Goal: Check status

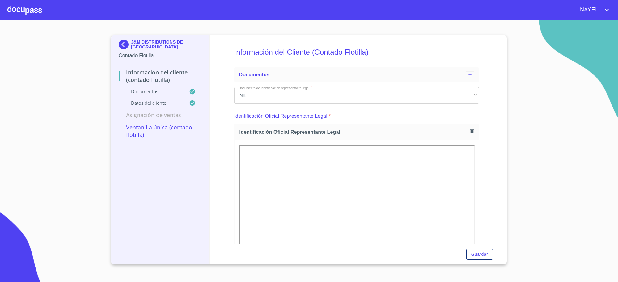
scroll to position [1621, 0]
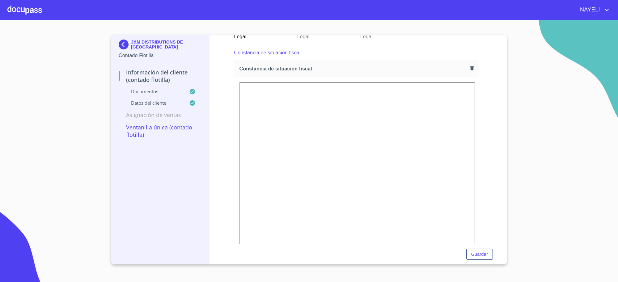
click at [147, 49] on p "J&M DISTRIBUTIONS DE [GEOGRAPHIC_DATA]" at bounding box center [166, 45] width 71 height 10
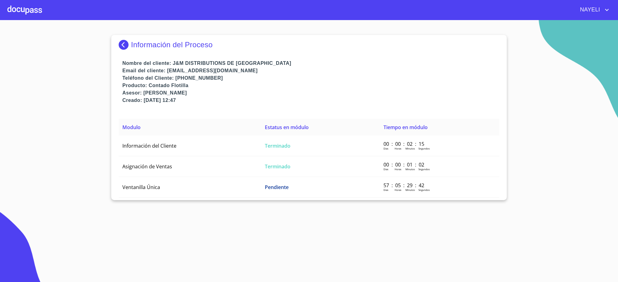
click at [147, 49] on p "Información del Proceso" at bounding box center [172, 44] width 82 height 9
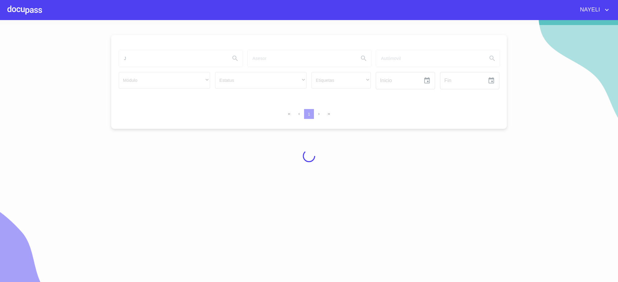
click at [151, 57] on div at bounding box center [309, 156] width 618 height 262
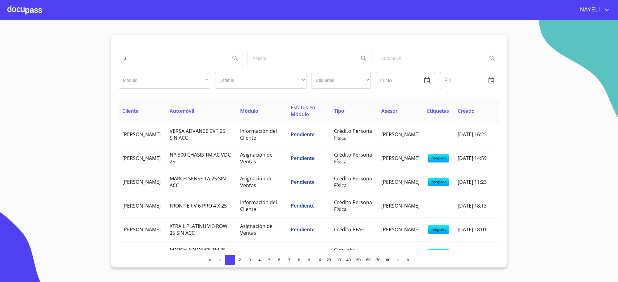
click at [154, 57] on input "J" at bounding box center [172, 58] width 106 height 17
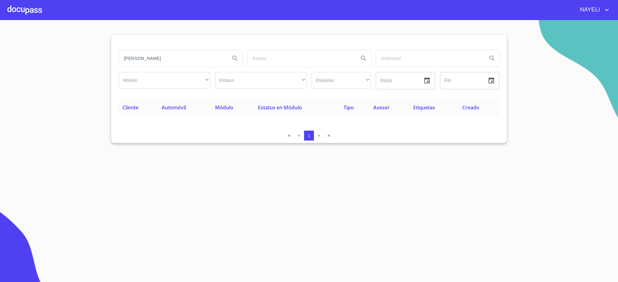
type input "[PERSON_NAME]"
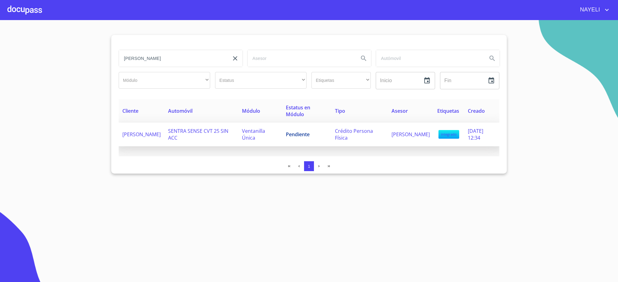
click at [293, 127] on td "Pendiente" at bounding box center [306, 135] width 49 height 24
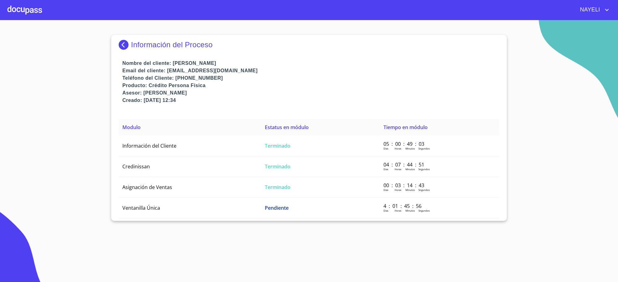
click at [245, 135] on th "Modulo" at bounding box center [190, 127] width 142 height 17
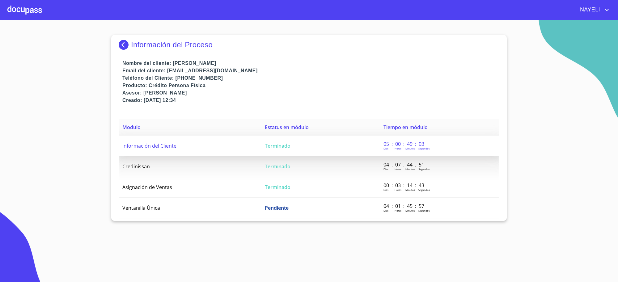
click at [245, 145] on td "Información del Cliente" at bounding box center [190, 146] width 142 height 21
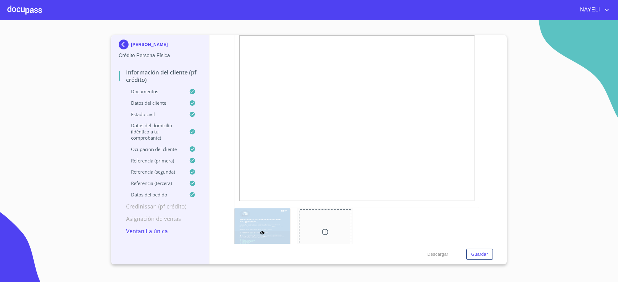
scroll to position [386, 0]
click at [435, 199] on div at bounding box center [356, 117] width 244 height 178
